Goal: Task Accomplishment & Management: Complete application form

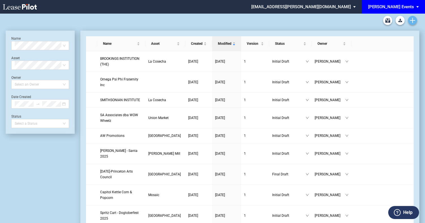
click at [412, 23] on icon "Create new document" at bounding box center [412, 20] width 5 height 5
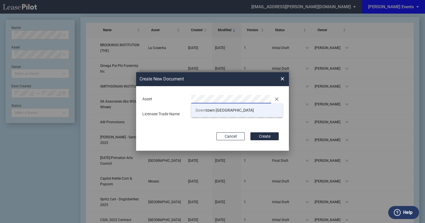
click at [205, 104] on li "Down town Palm Beach Gardens" at bounding box center [236, 110] width 91 height 14
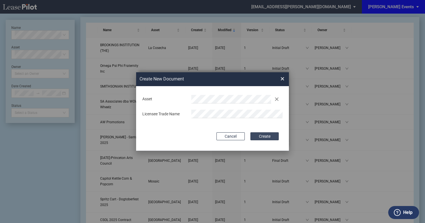
click at [263, 133] on button "Create" at bounding box center [265, 136] width 28 height 8
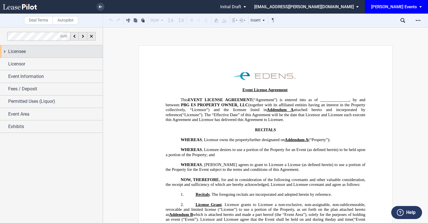
click at [46, 53] on div "Licensee" at bounding box center [55, 51] width 95 height 7
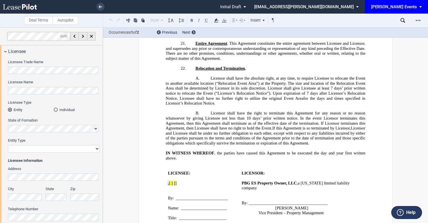
scroll to position [822, 0]
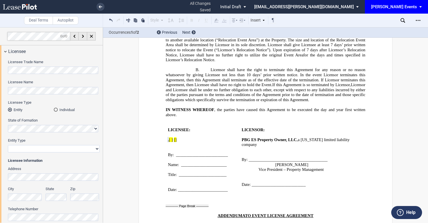
click at [0, 90] on div "Licensee Trade Name Licensee Name Licensee Type Entity Individual State of Form…" at bounding box center [51, 163] width 103 height 213
click at [79, 107] on div "Licensee Type Entity Individual" at bounding box center [54, 106] width 92 height 12
click at [72, 155] on div "Entity Type Corporation Limited Liability Company General Partnership Limited P…" at bounding box center [54, 148] width 92 height 20
click at [70, 151] on select "Corporation Limited Liability Company General Partnership Limited Partnership N…" at bounding box center [54, 148] width 92 height 7
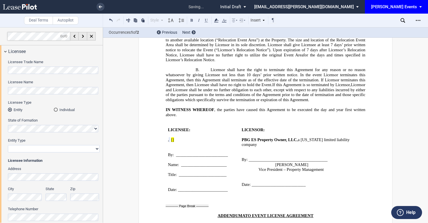
select select "non-profit corporation"
click at [8, 145] on select "Corporation Limited Liability Company General Partnership Limited Partnership N…" at bounding box center [54, 148] width 92 height 7
